Goal: Navigation & Orientation: Find specific page/section

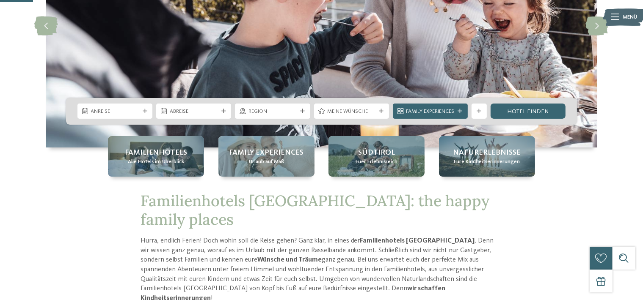
scroll to position [239, 0]
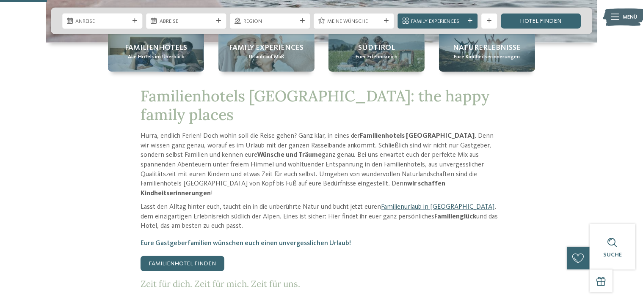
click at [417, 204] on link "Familienurlaub in Südtirol" at bounding box center [437, 207] width 113 height 7
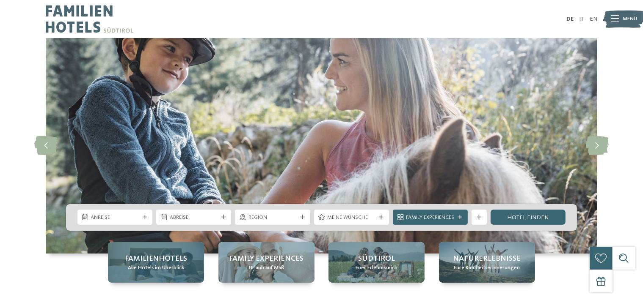
click at [169, 262] on span "Familienhotels" at bounding box center [156, 259] width 63 height 11
